Goal: Task Accomplishment & Management: Complete application form

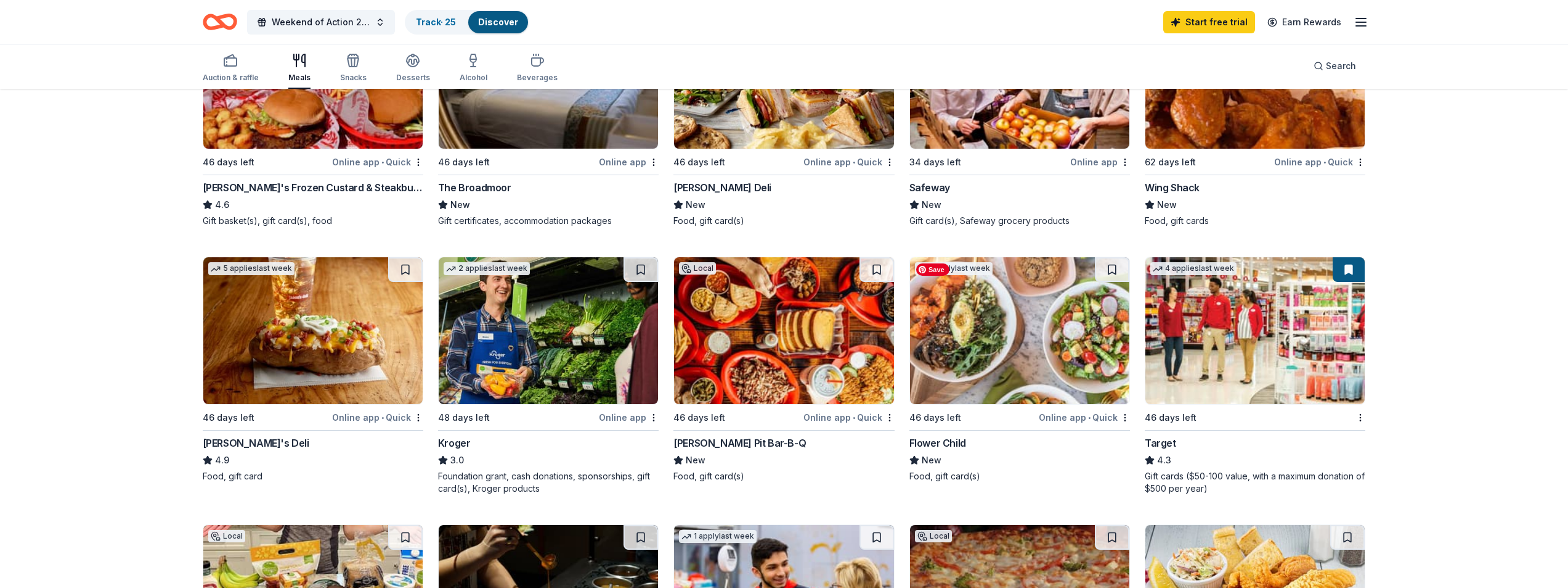
scroll to position [555, 0]
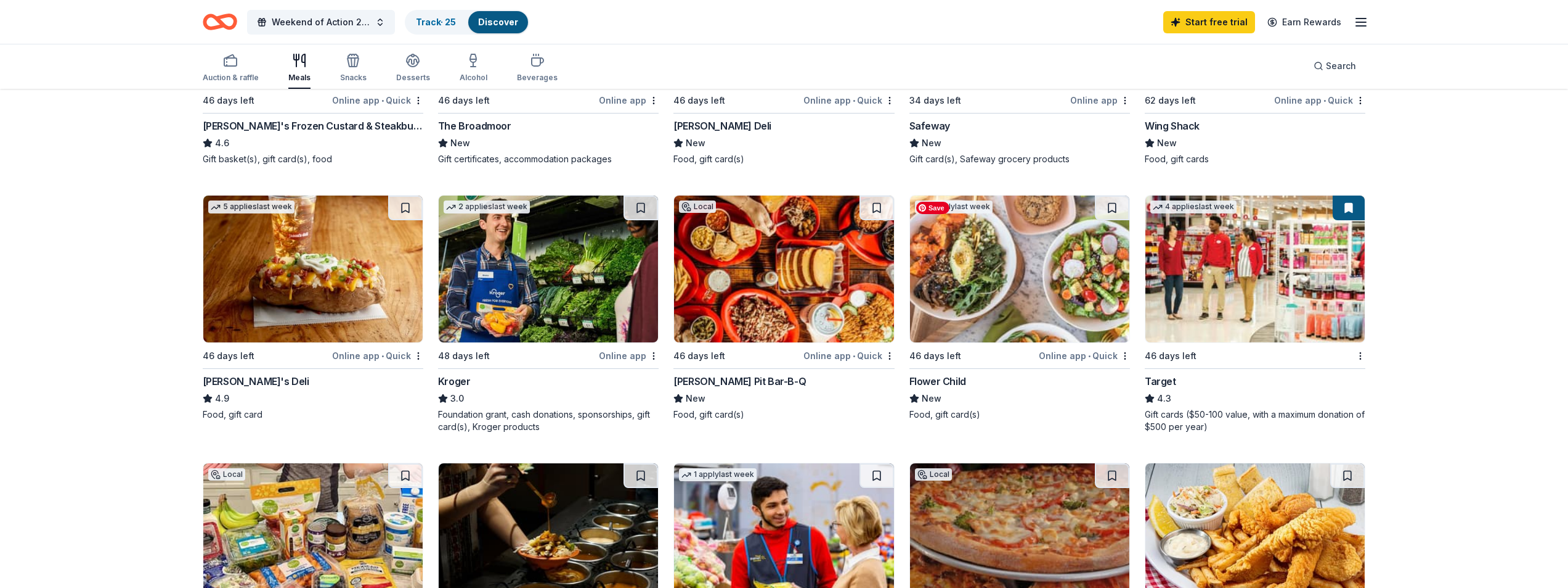
click at [993, 287] on img at bounding box center [1020, 268] width 220 height 146
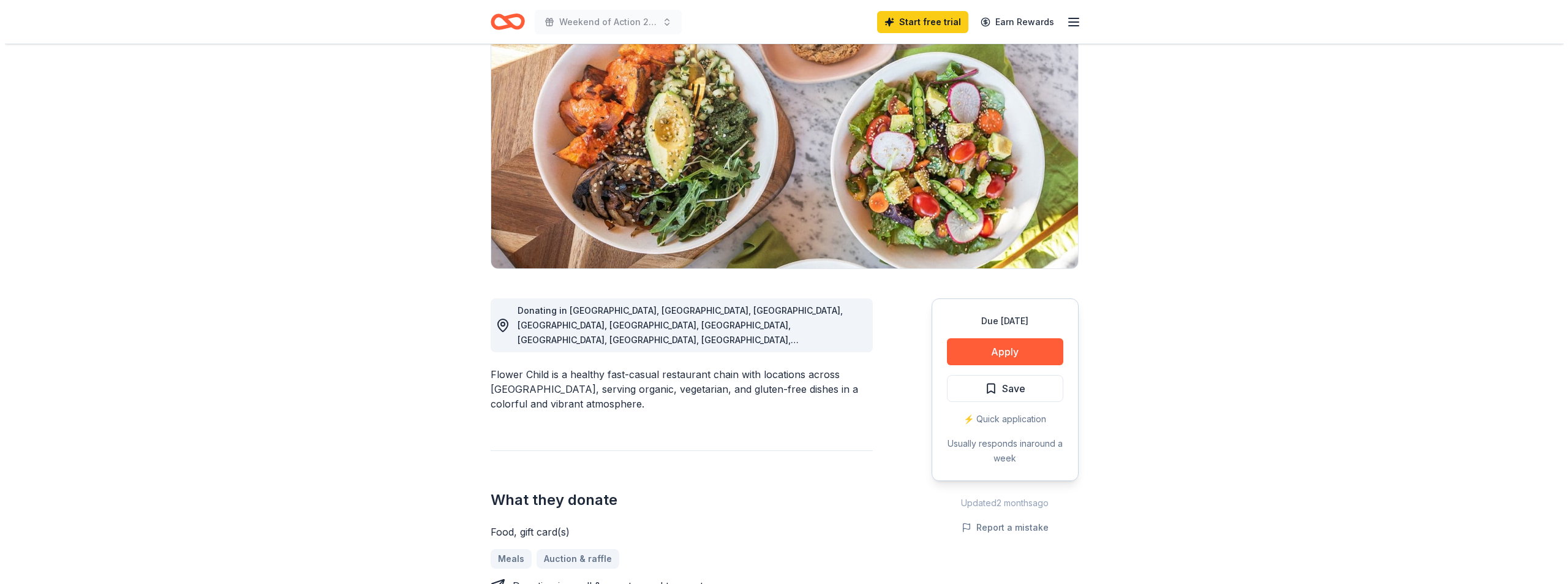
scroll to position [123, 0]
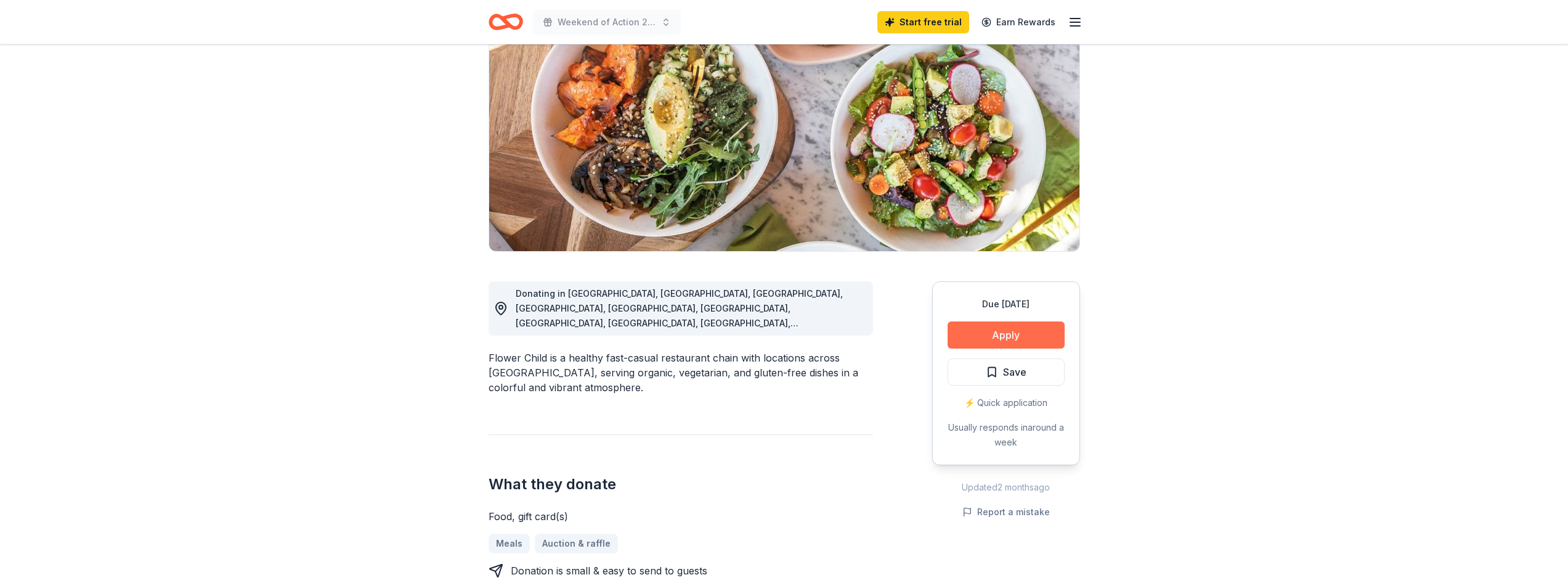
click at [1010, 328] on button "Apply" at bounding box center [1007, 334] width 117 height 27
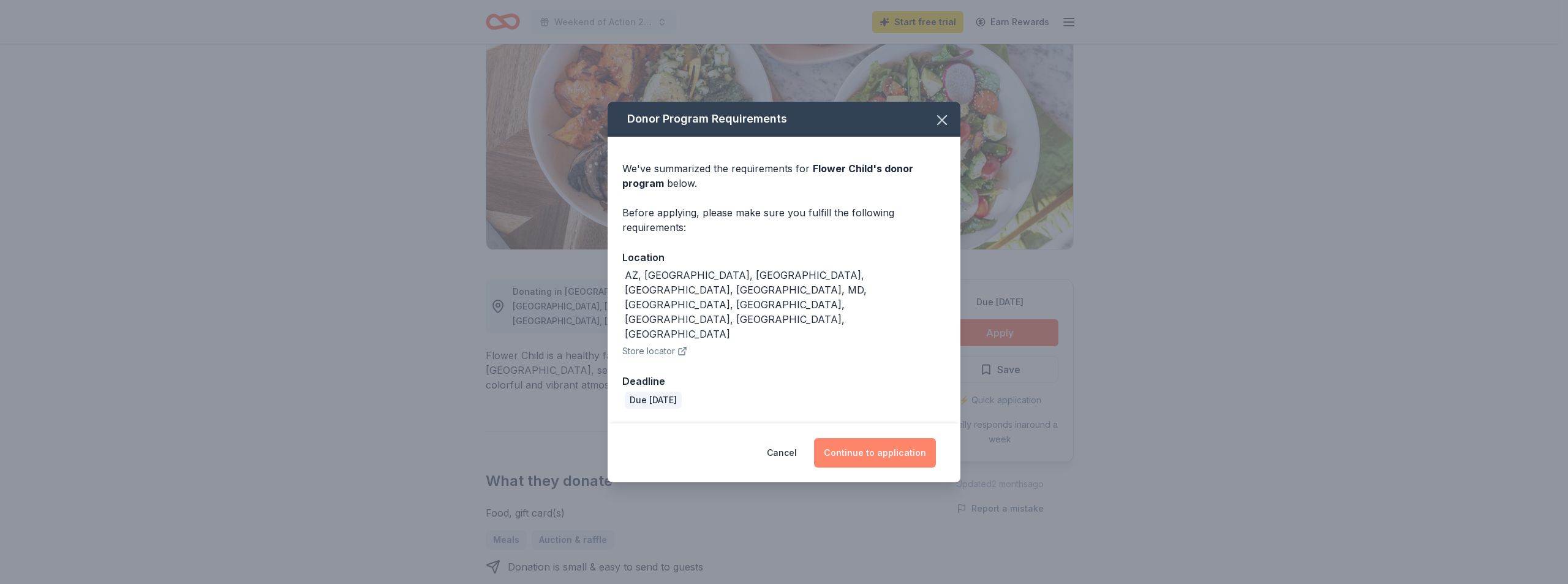
click at [886, 438] on button "Continue to application" at bounding box center [875, 452] width 122 height 29
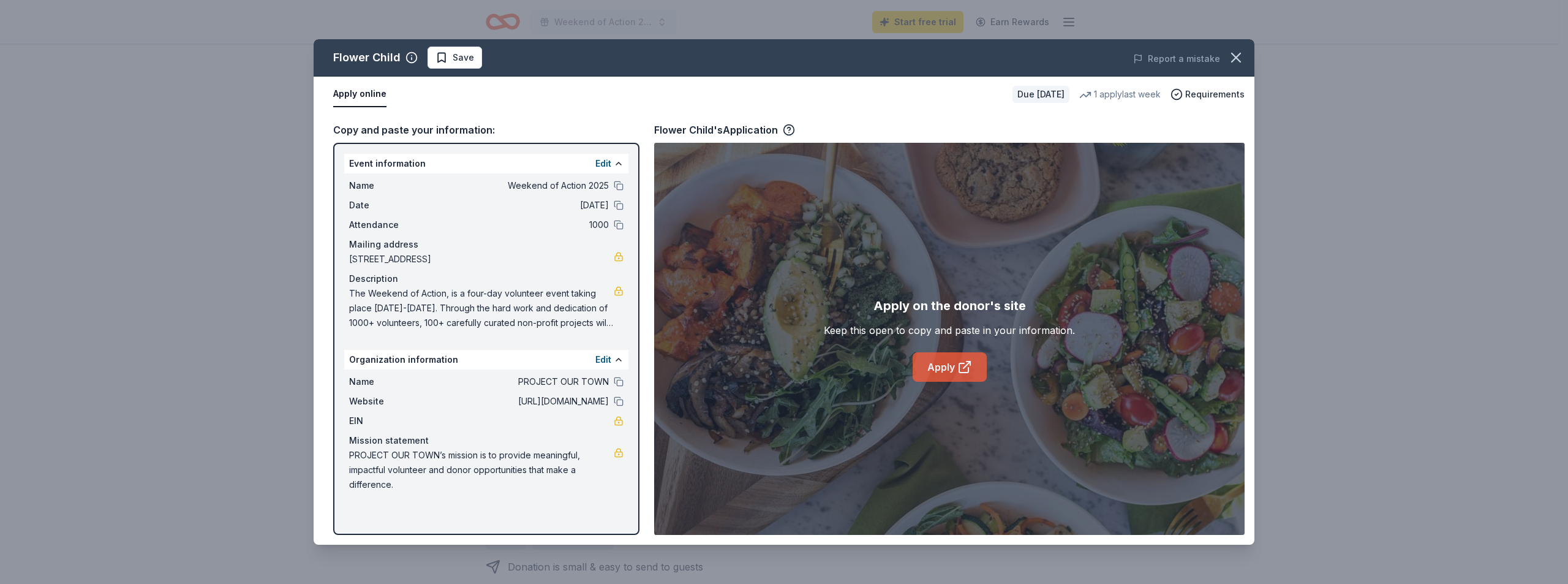
click at [937, 369] on link "Apply" at bounding box center [949, 367] width 74 height 29
